Goal: Check status: Check status

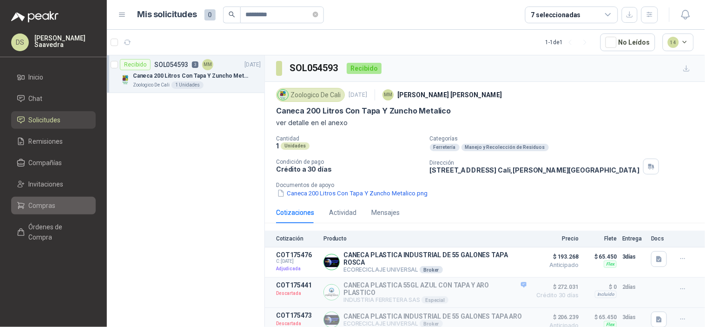
drag, startPoint x: 46, startPoint y: 206, endPoint x: 87, endPoint y: 208, distance: 41.8
click at [46, 206] on span "Compras" at bounding box center [42, 205] width 27 height 10
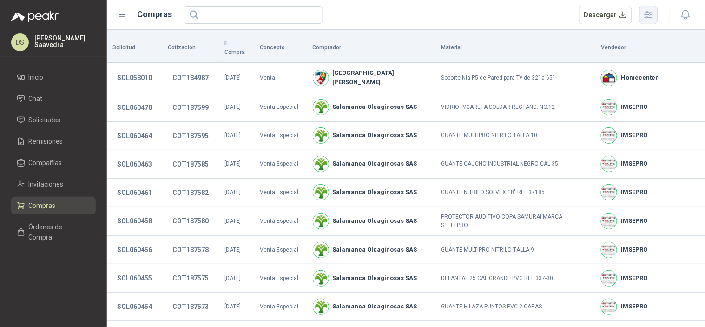
click at [653, 15] on icon "button" at bounding box center [648, 14] width 11 height 11
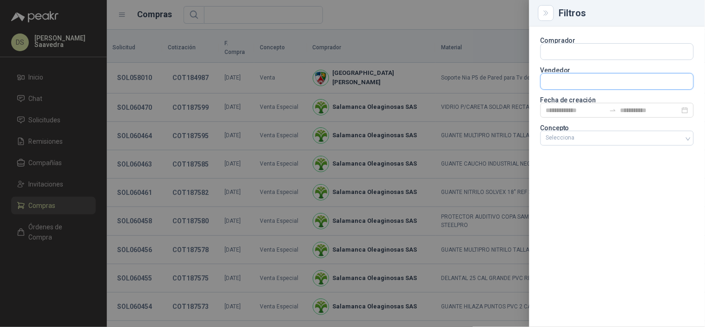
click at [608, 83] on input "text" at bounding box center [617, 81] width 152 height 16
type input "*"
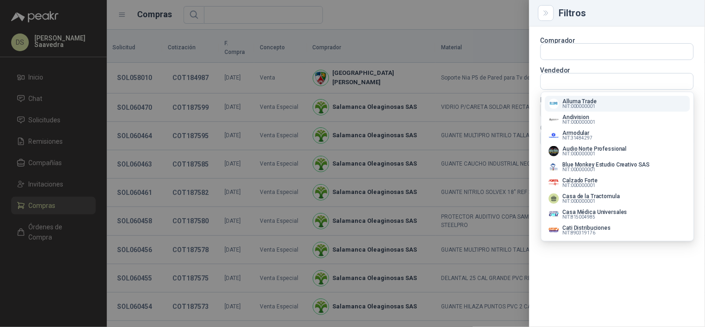
click at [495, 36] on div at bounding box center [352, 163] width 705 height 327
